Goal: Task Accomplishment & Management: Manage account settings

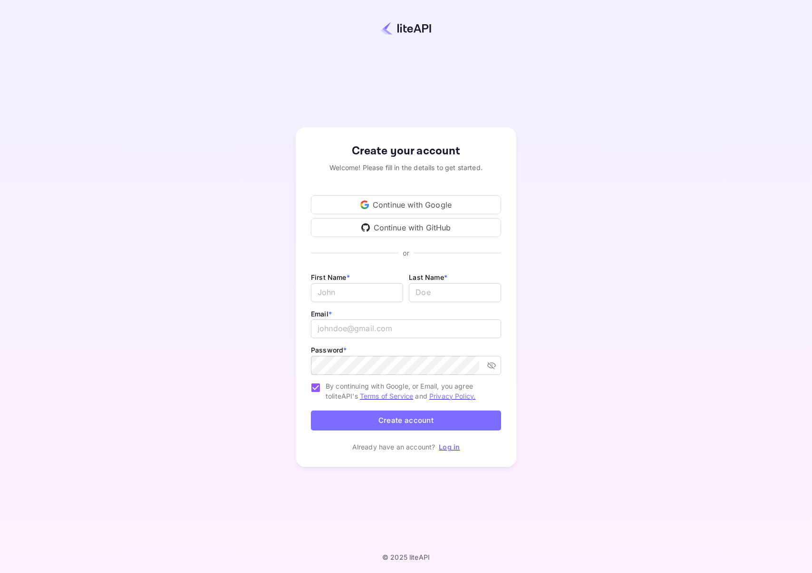
click at [395, 232] on div "Continue with GitHub" at bounding box center [406, 227] width 190 height 19
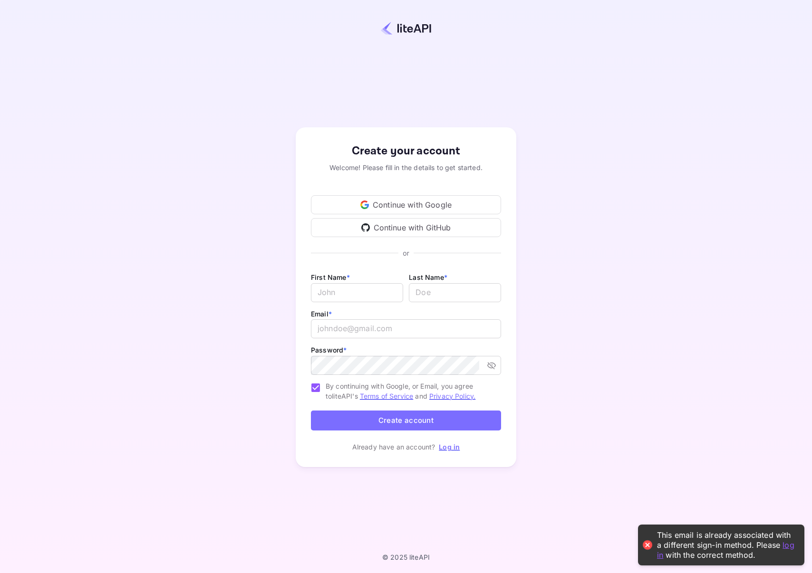
click at [395, 232] on div "Continue with GitHub" at bounding box center [406, 227] width 190 height 19
click at [661, 558] on link "log in" at bounding box center [725, 549] width 137 height 19
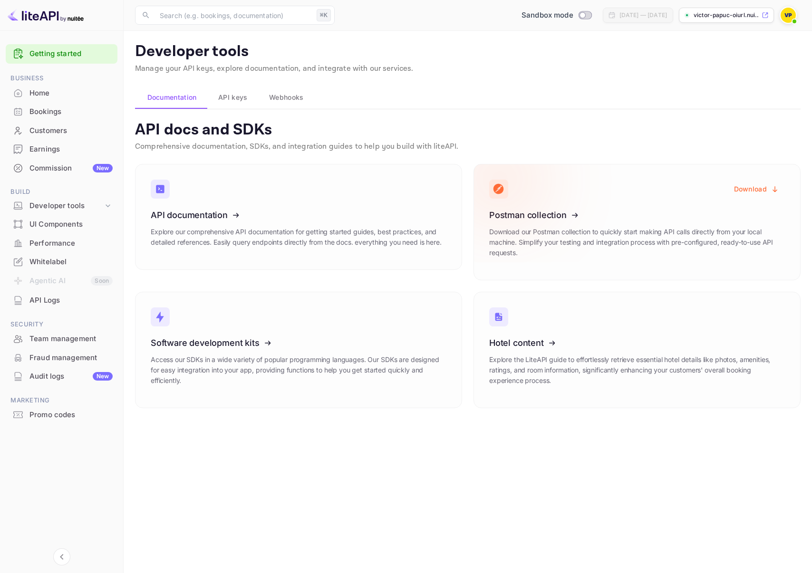
click at [748, 190] on button "Download" at bounding box center [756, 189] width 57 height 19
click at [242, 99] on span "API keys" at bounding box center [232, 97] width 29 height 11
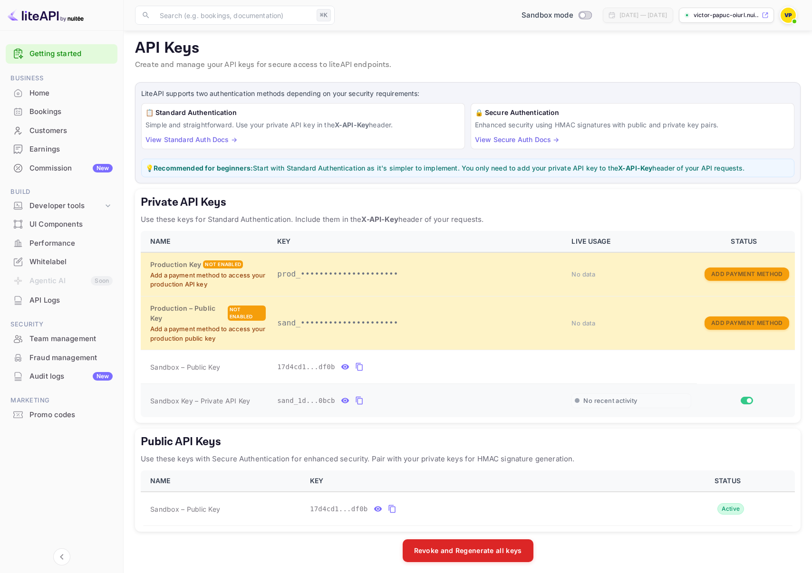
scroll to position [81, 0]
click at [344, 365] on icon "private api keys table" at bounding box center [345, 367] width 9 height 11
click at [377, 509] on icon "public api keys table" at bounding box center [378, 509] width 9 height 11
click at [478, 510] on icon "public api keys table" at bounding box center [482, 509] width 9 height 11
click at [342, 399] on icon "private api keys table" at bounding box center [345, 400] width 9 height 11
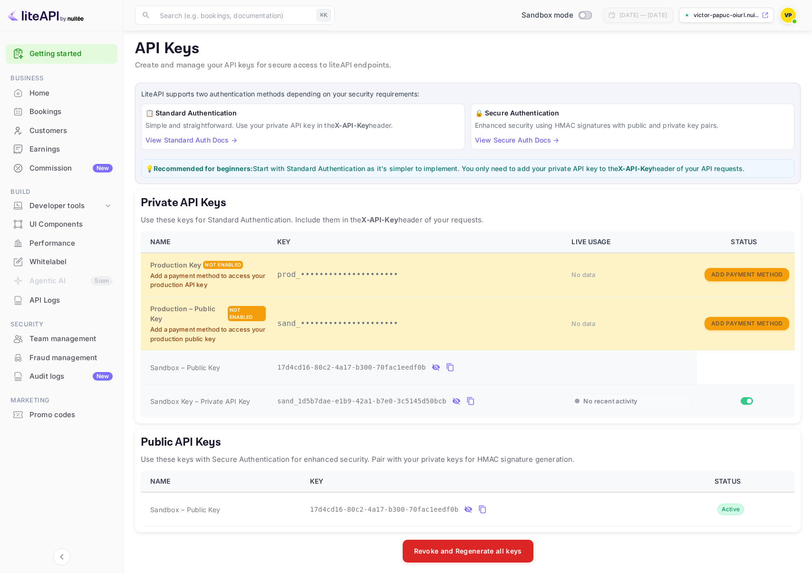
click at [472, 397] on icon "private api keys table" at bounding box center [470, 400] width 9 height 11
click at [472, 397] on icon "private api keys table" at bounding box center [470, 401] width 7 height 8
